Goal: Transaction & Acquisition: Purchase product/service

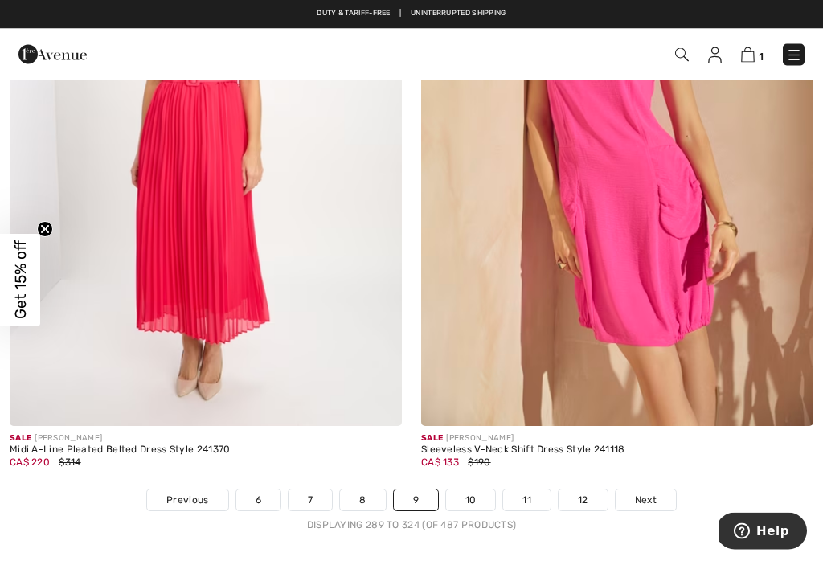
scroll to position [11805, 0]
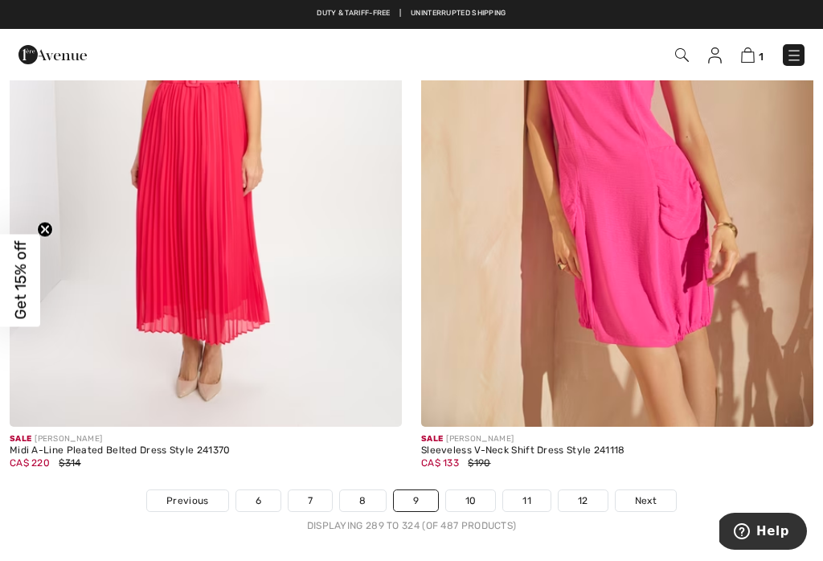
click at [763, 51] on span "1" at bounding box center [761, 57] width 5 height 12
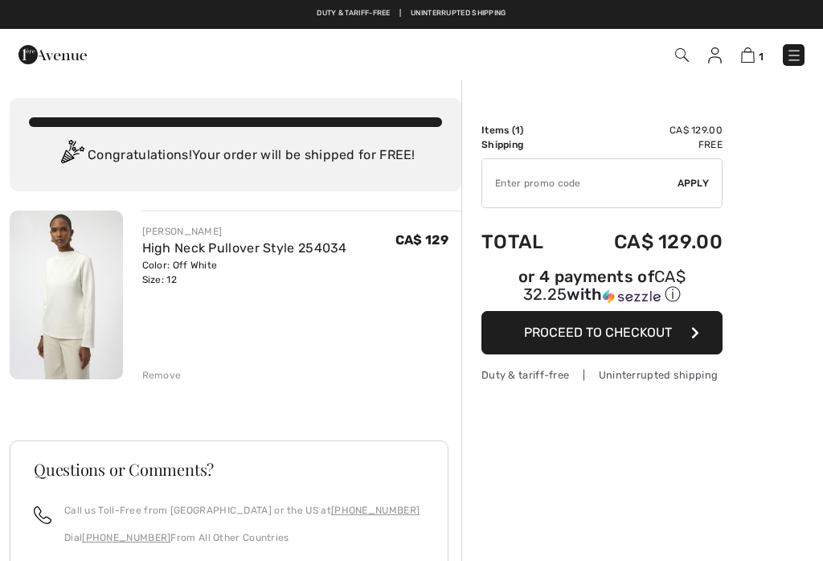
checkbox input "true"
click at [638, 293] on img at bounding box center [632, 296] width 58 height 14
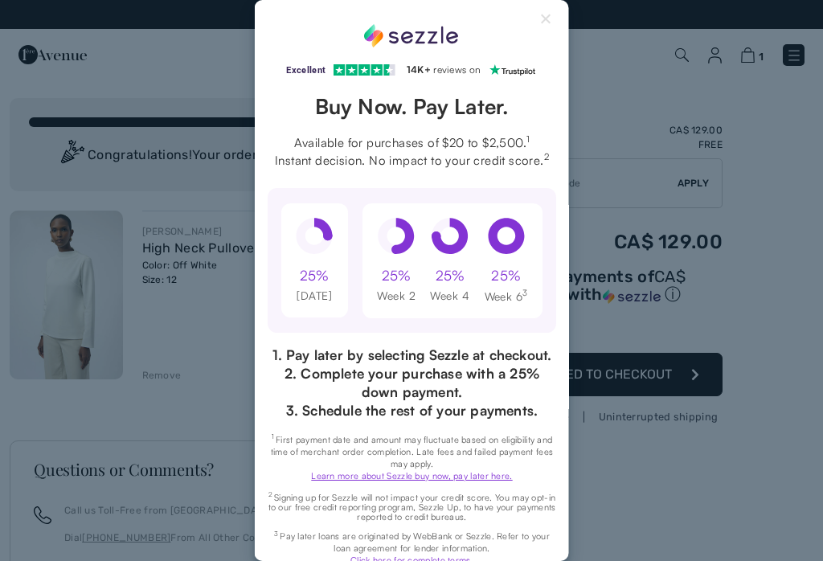
click at [542, 27] on button "Close Sezzle Modal" at bounding box center [546, 22] width 19 height 19
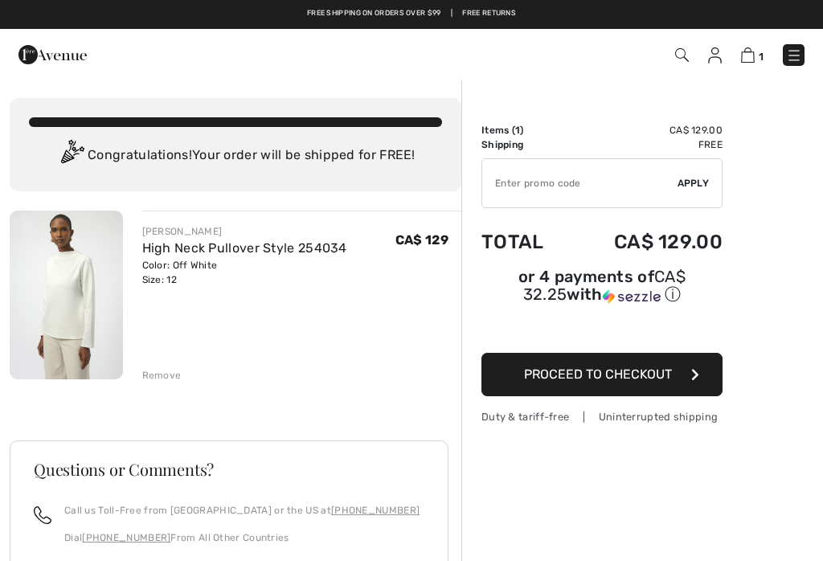
click at [618, 374] on span "Proceed to Checkout" at bounding box center [598, 374] width 148 height 15
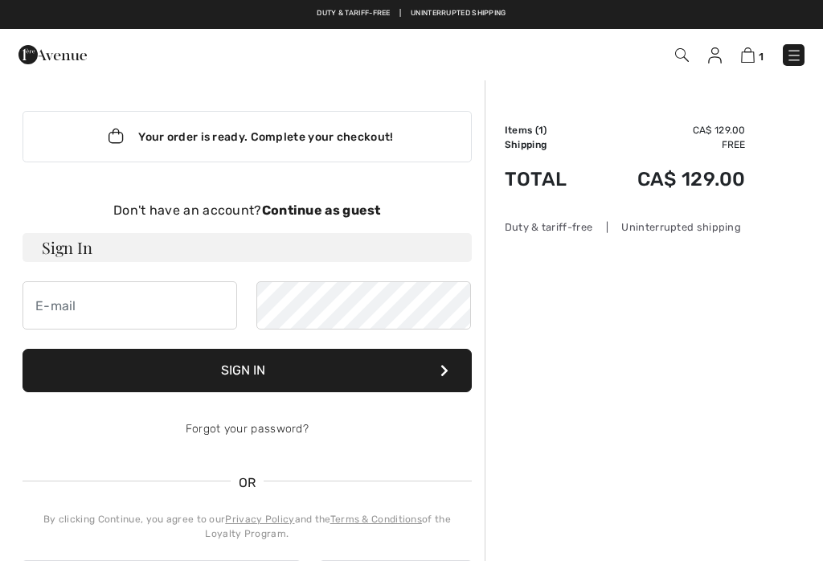
checkbox input "true"
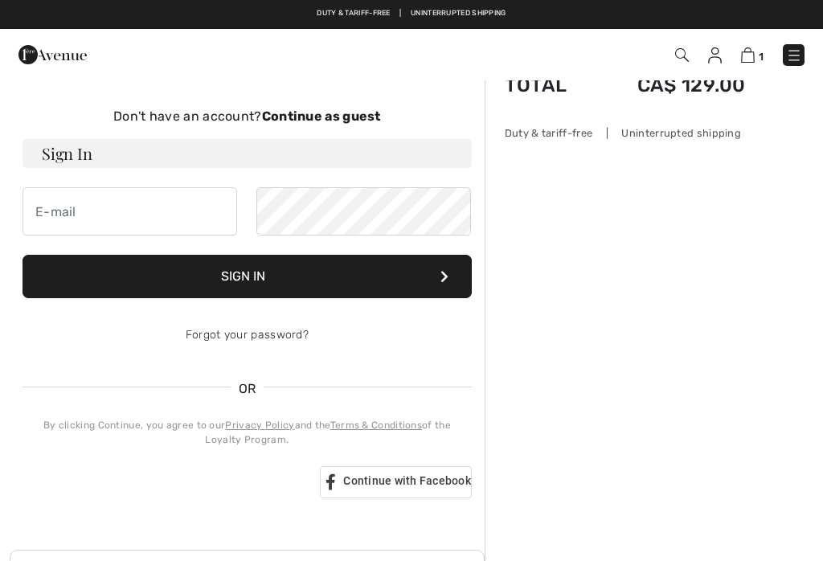
scroll to position [31, 0]
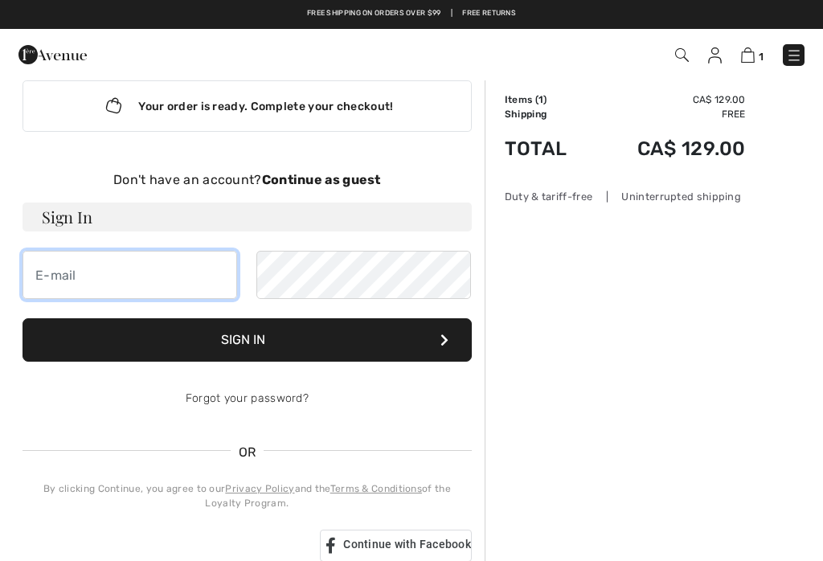
click at [43, 278] on input "email" at bounding box center [130, 275] width 215 height 48
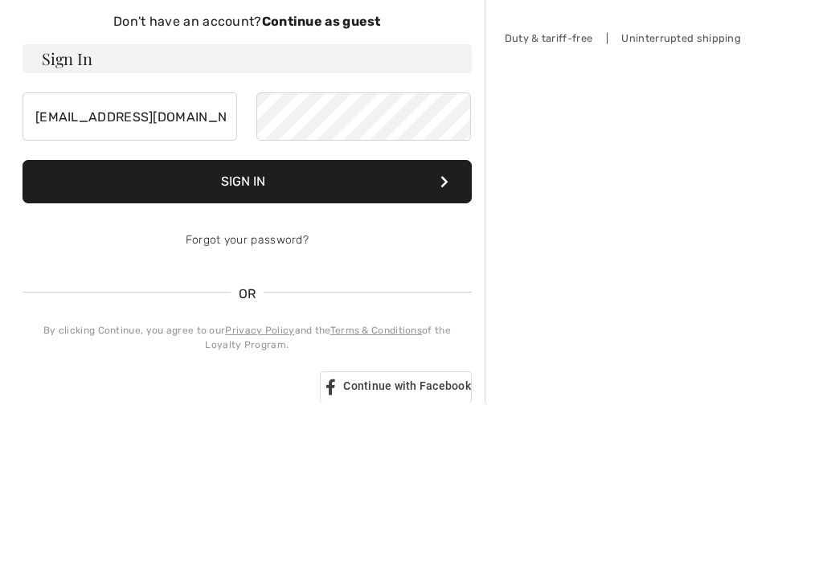
click at [163, 318] on button "Sign In" at bounding box center [247, 339] width 449 height 43
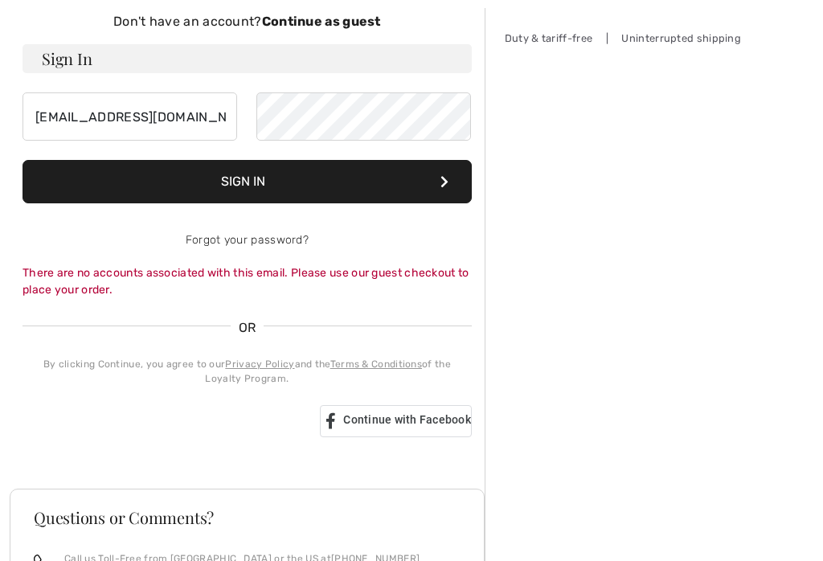
click at [189, 82] on form "Sign In cgqlietta@live.ca Sign In Forgot your password? There are no accounts a…" at bounding box center [247, 171] width 449 height 254
click at [177, 113] on input "cgqlietta@live.ca" at bounding box center [130, 116] width 215 height 48
click at [60, 113] on input "cgqlietta@live.ca" at bounding box center [130, 116] width 215 height 48
click at [57, 112] on input "cgqlietta@live.ca" at bounding box center [130, 116] width 215 height 48
click at [293, 185] on button "Sign In" at bounding box center [247, 181] width 449 height 43
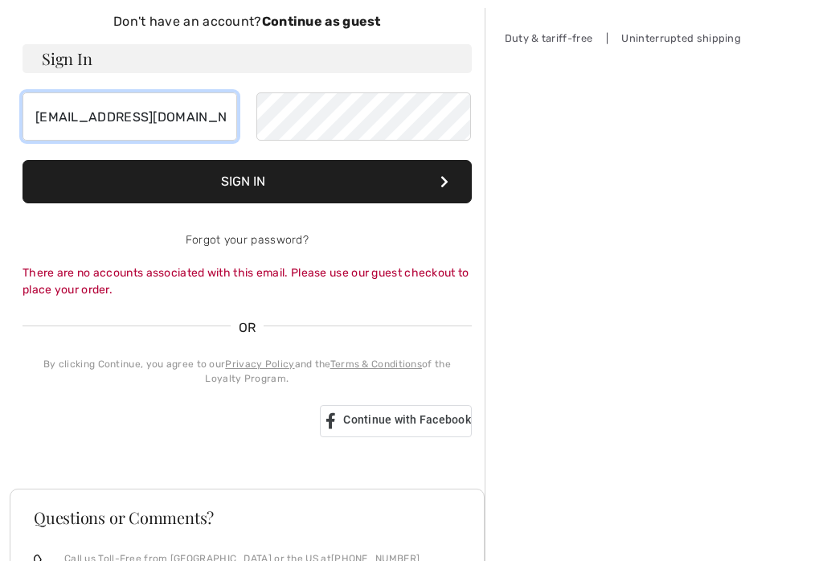
click at [183, 110] on input "cgalierra@live.ca" at bounding box center [130, 116] width 215 height 48
type input "c"
type input "cgalietta@live.ca"
click at [299, 180] on button "Sign In" at bounding box center [247, 181] width 449 height 43
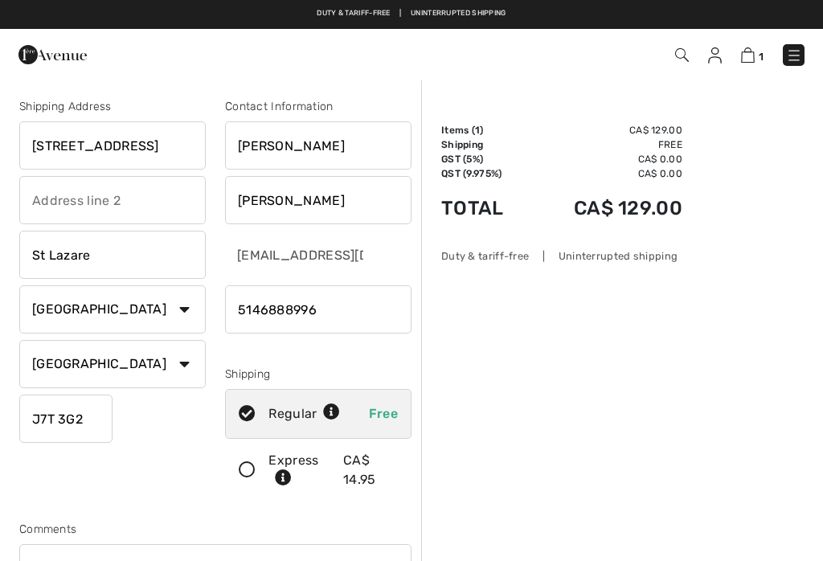
checkbox input "true"
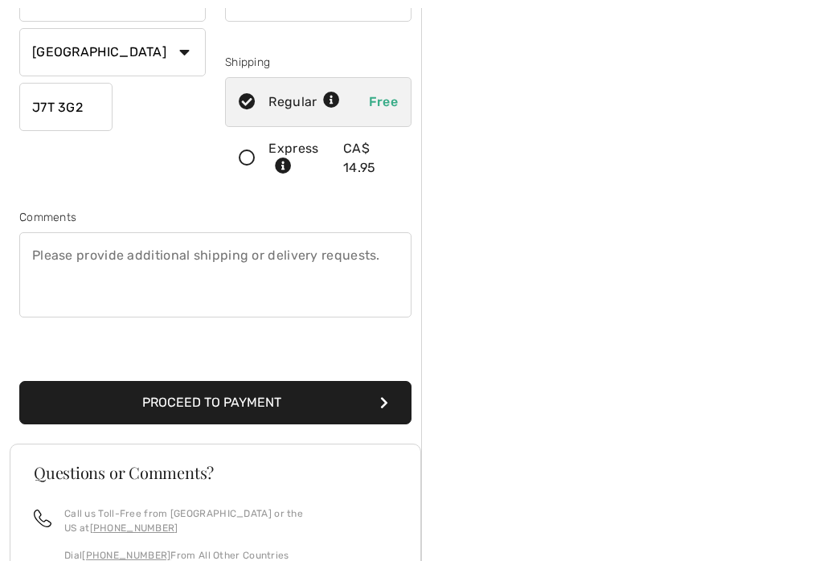
scroll to position [326, 0]
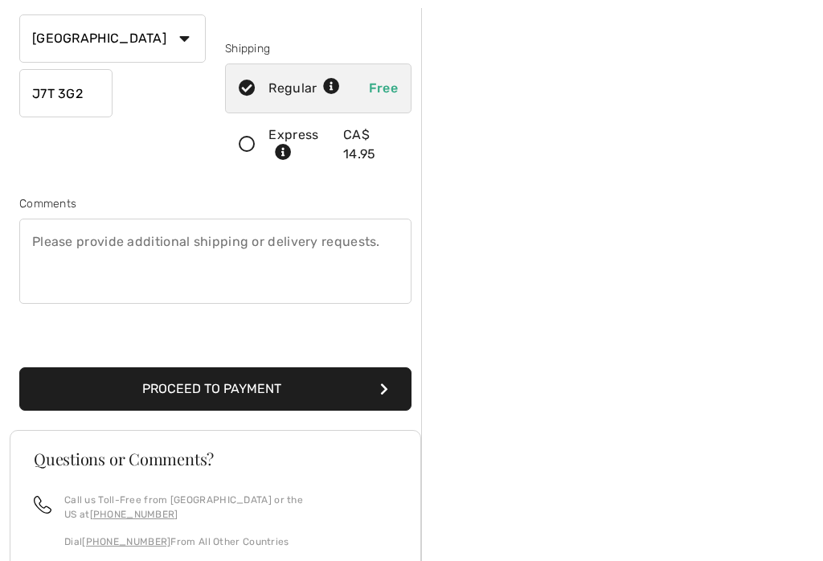
click at [76, 386] on button "Proceed to Payment" at bounding box center [215, 388] width 392 height 43
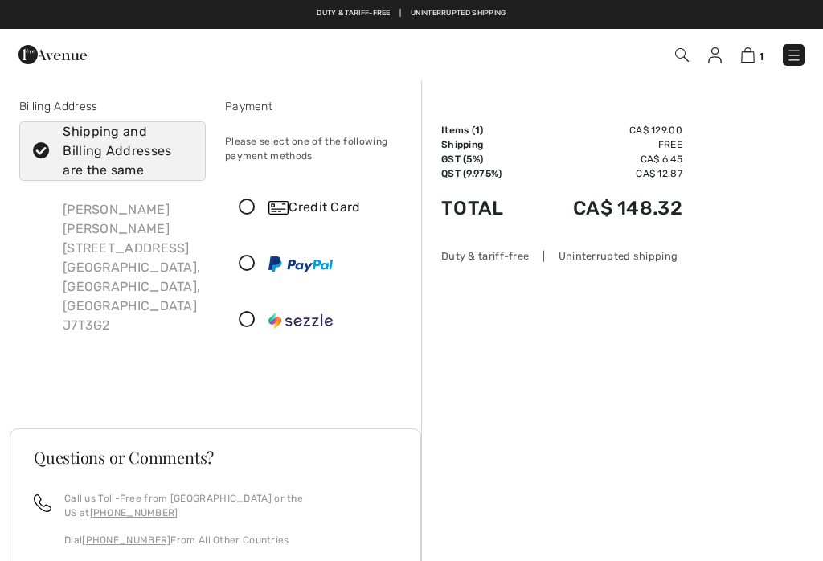
click at [761, 51] on span "1" at bounding box center [761, 57] width 5 height 12
click at [715, 51] on img at bounding box center [715, 55] width 14 height 16
click at [719, 53] on img at bounding box center [715, 55] width 14 height 16
click at [716, 51] on img at bounding box center [715, 55] width 14 height 16
click at [717, 57] on img at bounding box center [715, 55] width 14 height 16
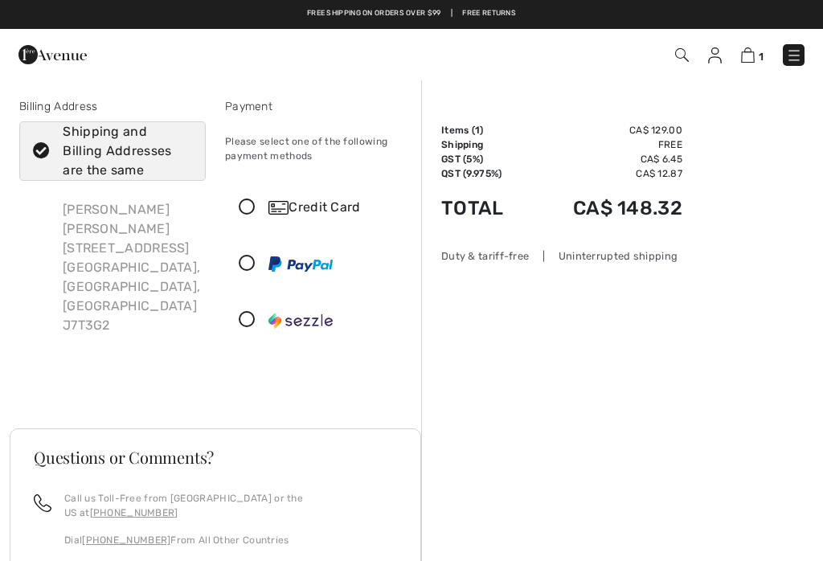
click at [715, 58] on img at bounding box center [715, 55] width 14 height 16
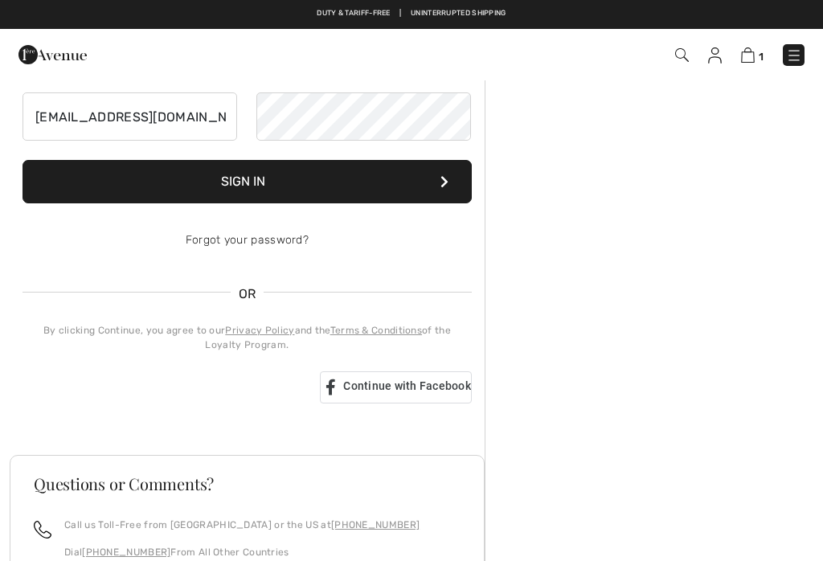
click at [211, 116] on input "[EMAIL_ADDRESS][DOMAIN_NAME]" at bounding box center [130, 116] width 215 height 48
click at [754, 59] on img at bounding box center [748, 54] width 14 height 15
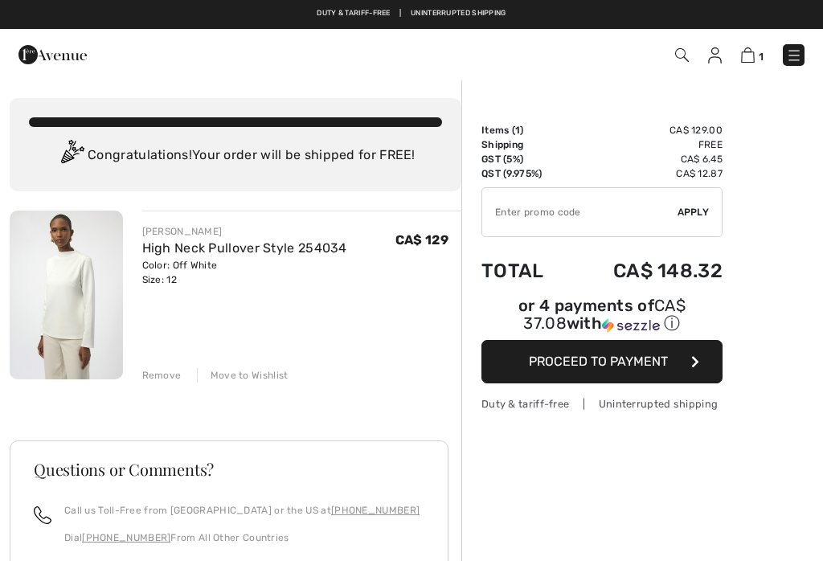
checkbox input "true"
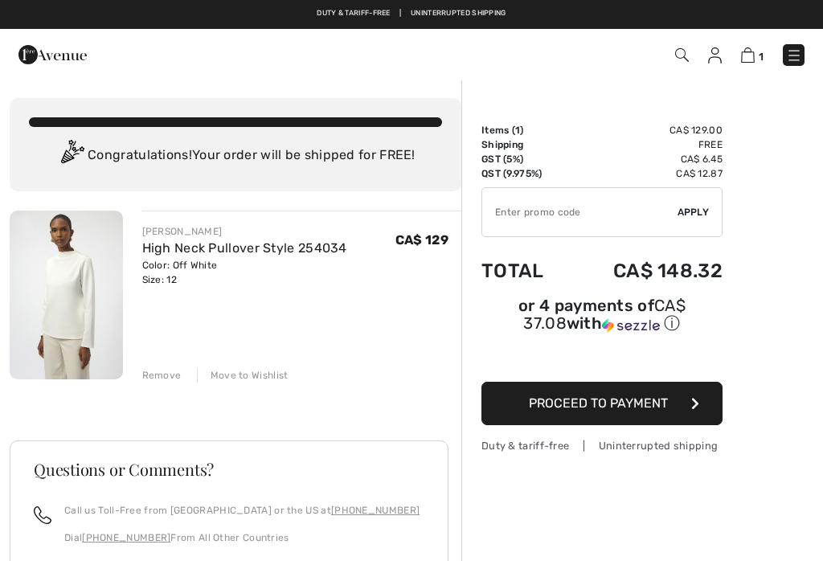
click at [728, 52] on span "1" at bounding box center [580, 55] width 449 height 22
click at [719, 59] on img at bounding box center [715, 55] width 14 height 16
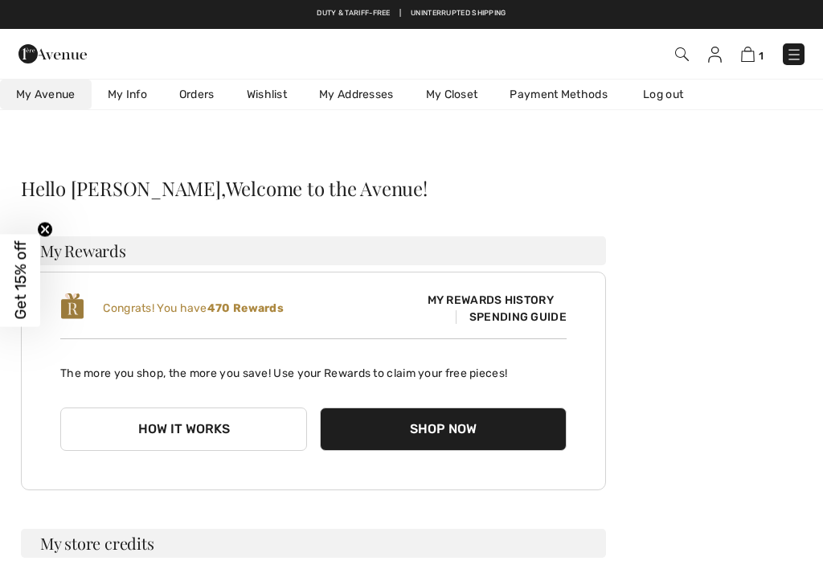
click at [685, 101] on link "Log out" at bounding box center [671, 95] width 88 height 30
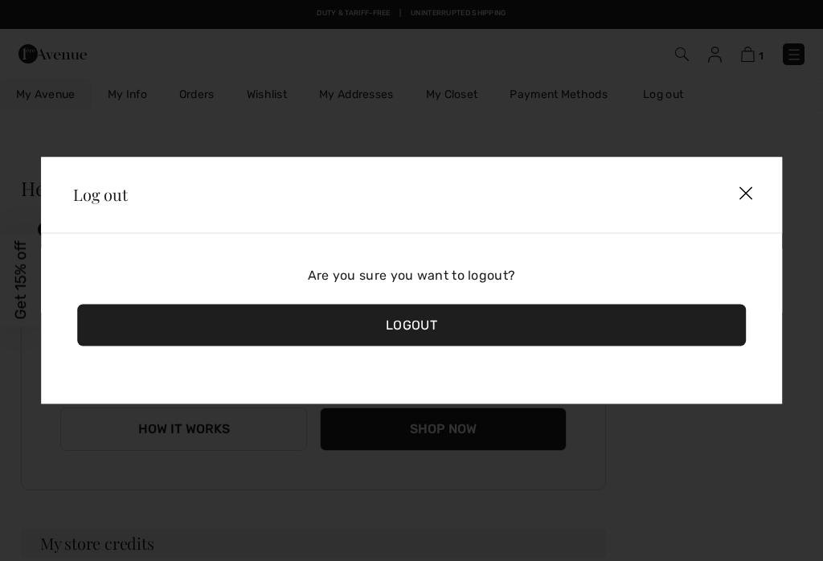
click at [443, 328] on div "Logout" at bounding box center [411, 326] width 669 height 42
